Goal: Task Accomplishment & Management: Manage account settings

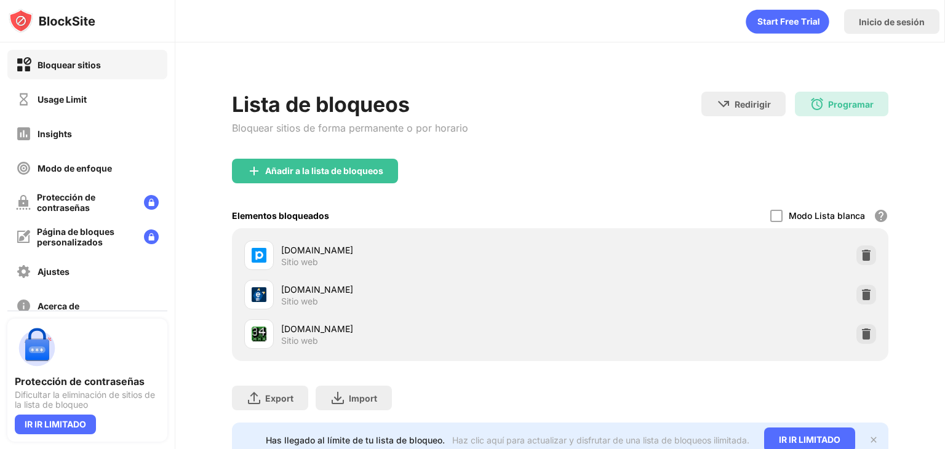
click at [631, 129] on div "Lista de bloqueos Bloquear sitios de forma permanente o por horario Redirigir H…" at bounding box center [560, 125] width 657 height 67
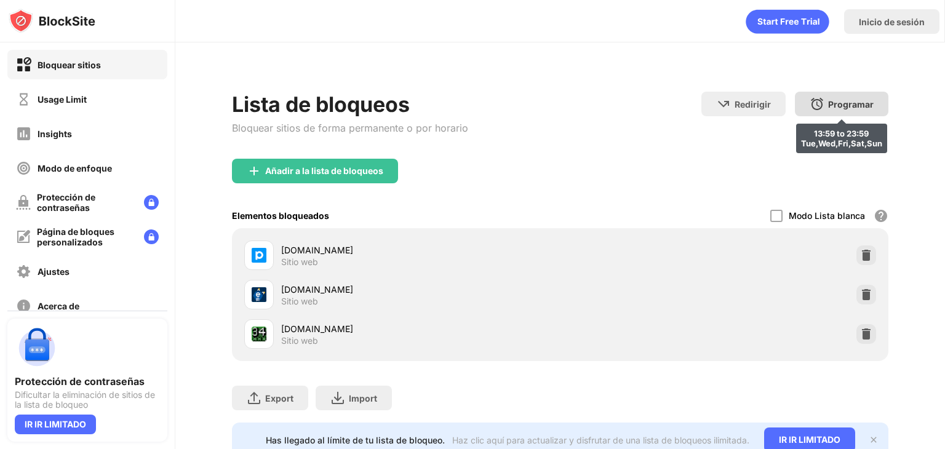
click at [831, 103] on div "Programar" at bounding box center [851, 104] width 46 height 10
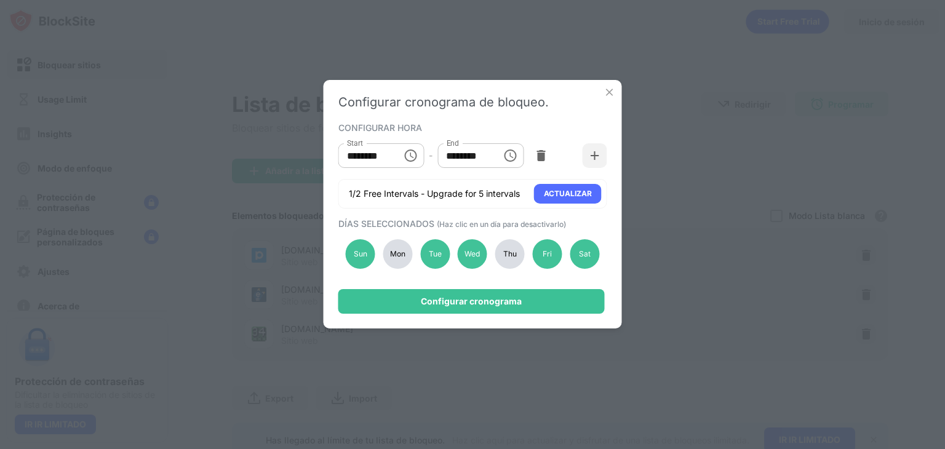
click at [606, 94] on img at bounding box center [610, 92] width 12 height 12
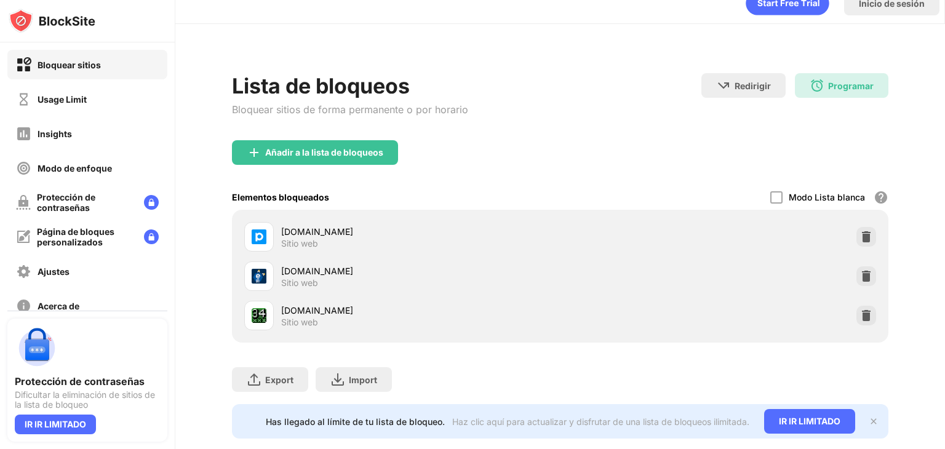
scroll to position [51, 0]
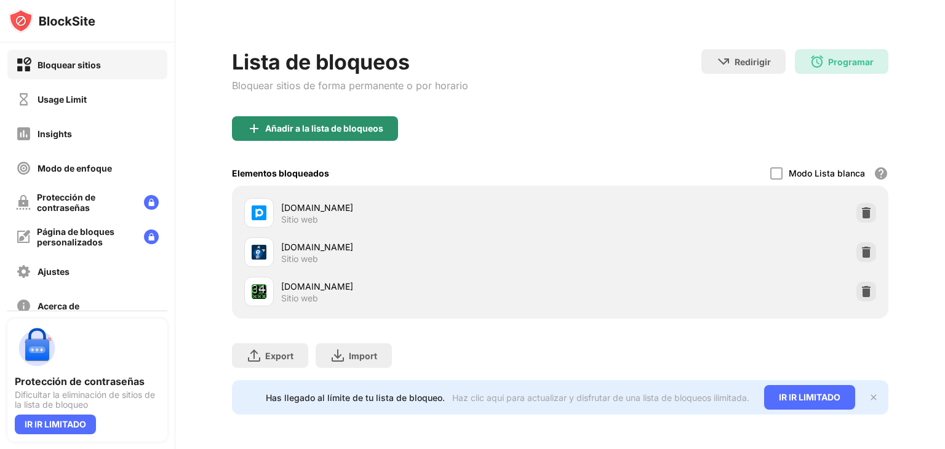
click at [383, 124] on div "Añadir a la lista de bloqueos" at bounding box center [324, 129] width 118 height 10
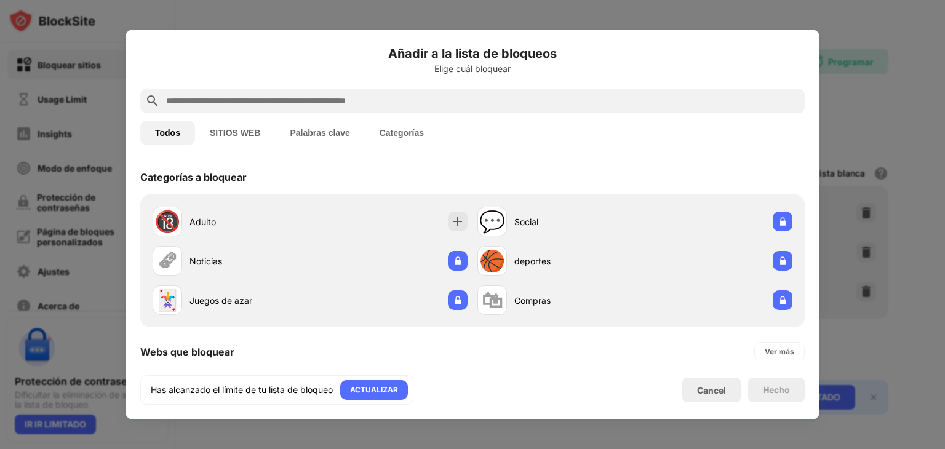
click at [858, 67] on div at bounding box center [472, 224] width 945 height 449
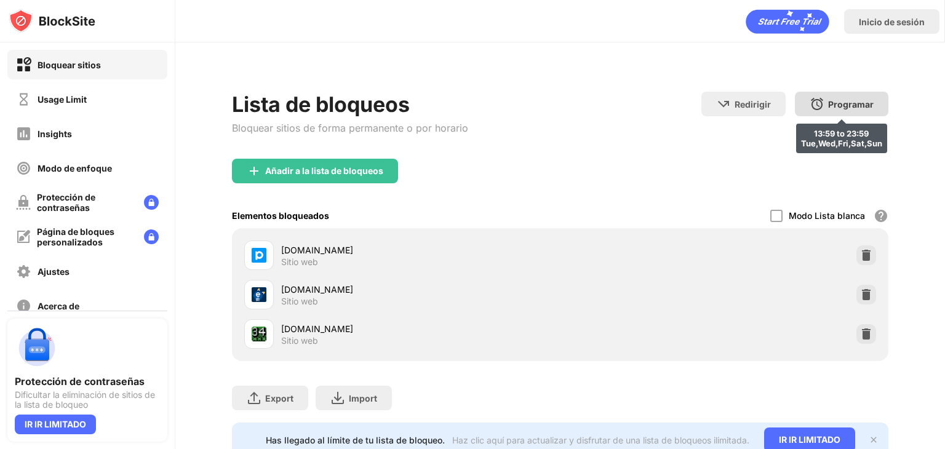
click at [810, 100] on img at bounding box center [817, 104] width 15 height 15
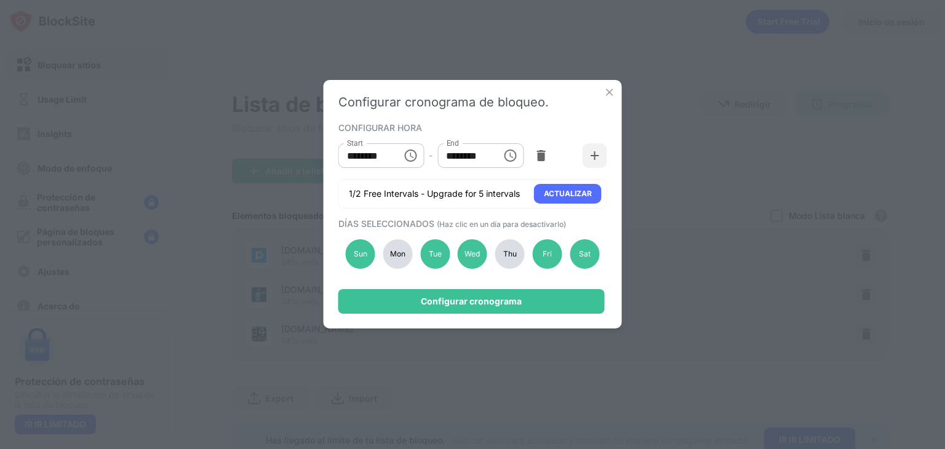
click at [656, 87] on div "Configurar cronograma de bloqueo. CONFIGURAR HORA Start ******** Start - End **…" at bounding box center [472, 224] width 945 height 449
click at [610, 93] on img at bounding box center [610, 92] width 12 height 12
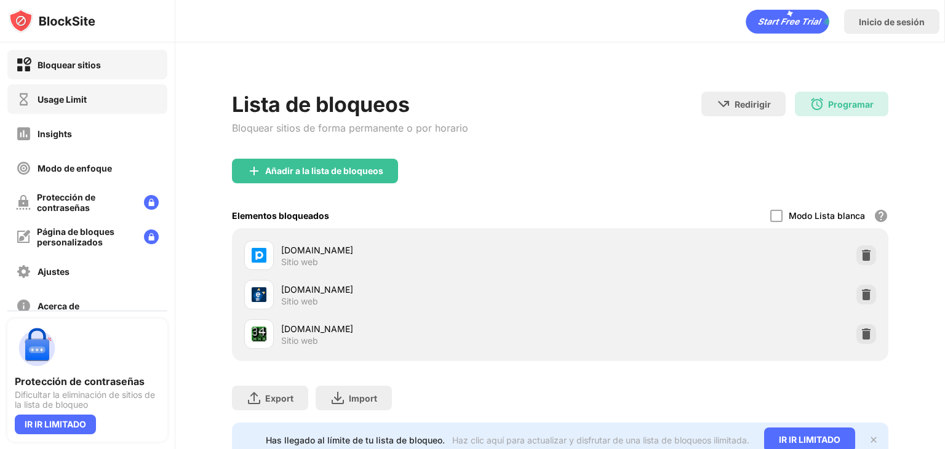
click at [59, 106] on div "Usage Limit" at bounding box center [51, 99] width 71 height 15
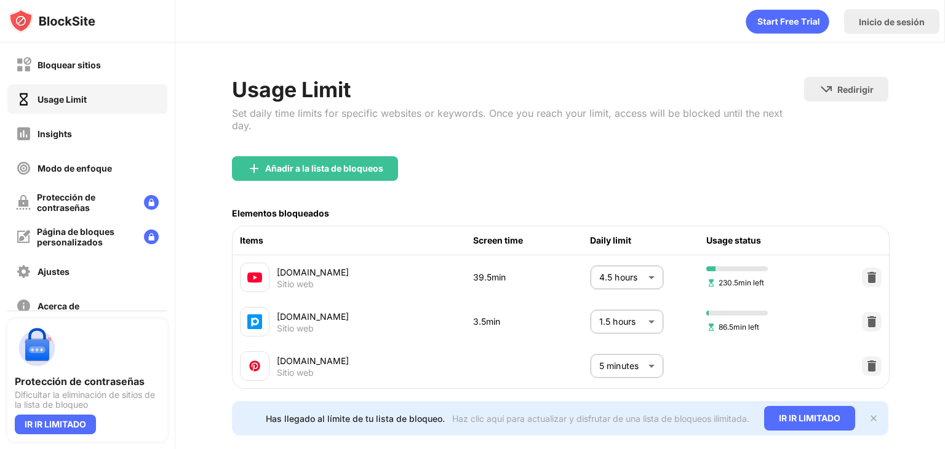
click at [622, 269] on body "Bloquear sitios Usage Limit Insights Modo de enfoque Protección de contraseñas …" at bounding box center [472, 224] width 945 height 449
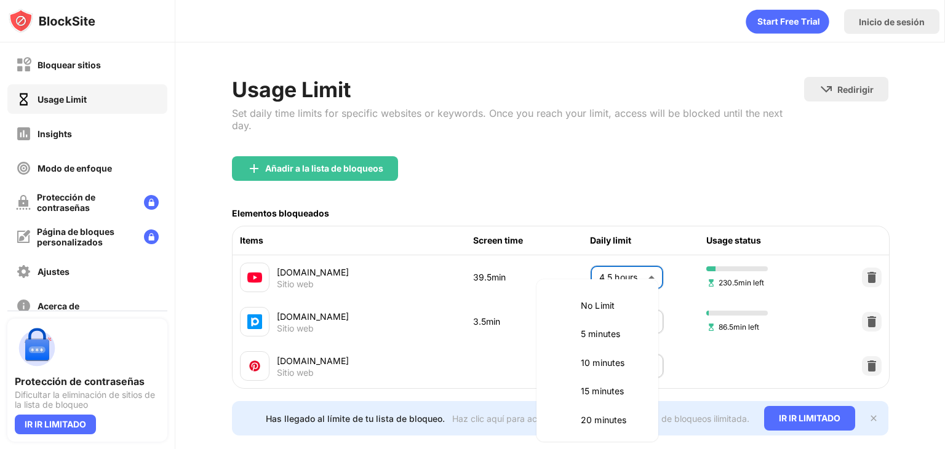
scroll to position [487, 0]
click at [589, 323] on li "4 hours" at bounding box center [597, 332] width 107 height 28
type input "***"
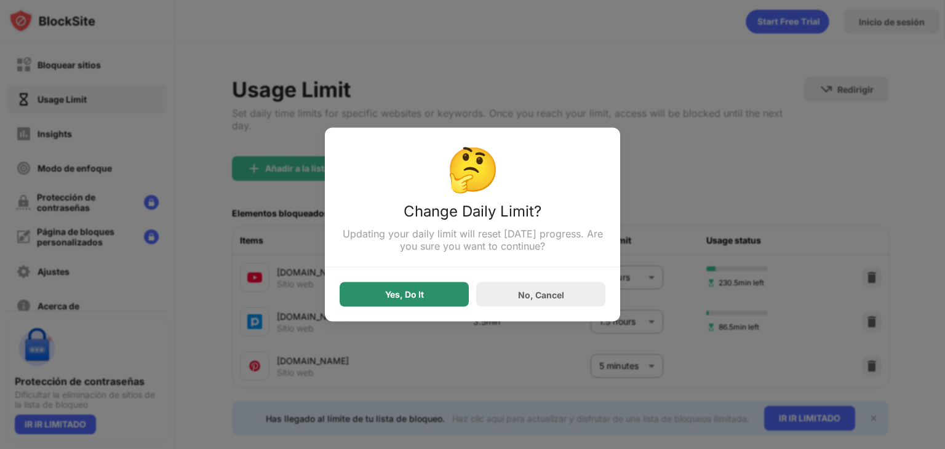
click at [450, 295] on div "Yes, Do It" at bounding box center [404, 294] width 129 height 25
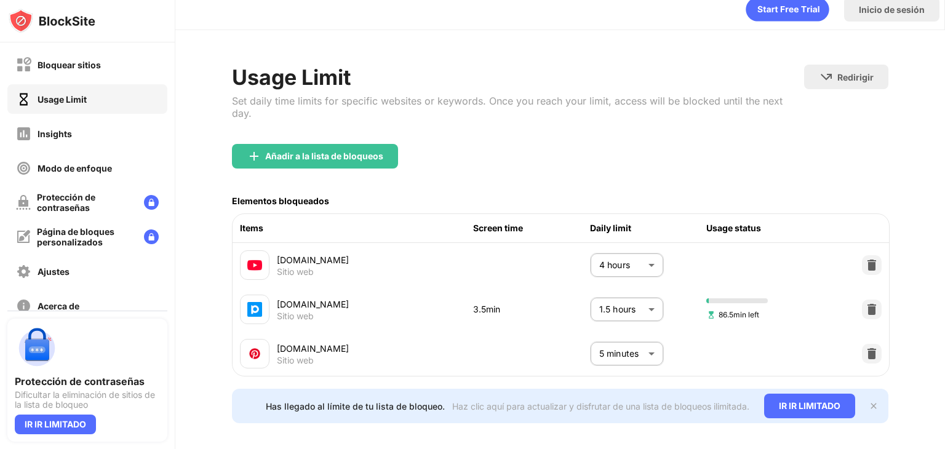
scroll to position [0, 0]
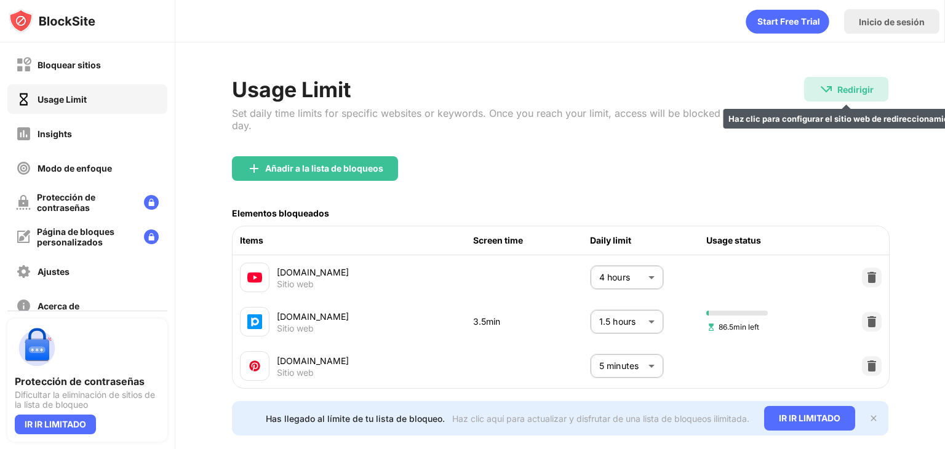
click at [804, 94] on div "Redirigir Haz clic para configurar el sitio web de redireccionamiento." at bounding box center [846, 89] width 84 height 25
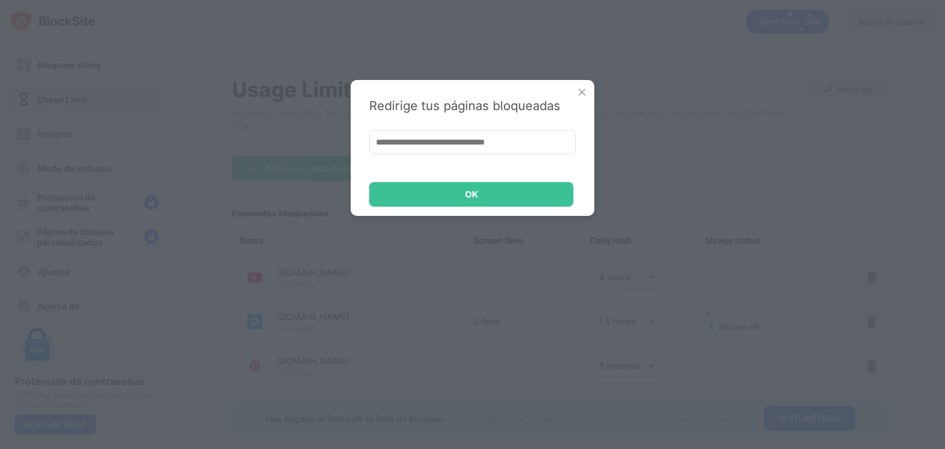
click at [580, 88] on img at bounding box center [582, 92] width 12 height 12
